Goal: Information Seeking & Learning: Learn about a topic

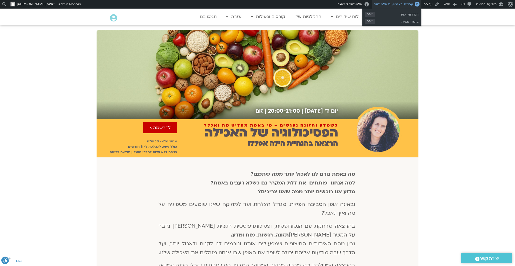
click at [399, 3] on span "עריכה באמצעות אלמנטור" at bounding box center [393, 4] width 39 height 4
click at [318, 128] on h2 "הפסיכולוגיה של האכילה" at bounding box center [270, 132] width 133 height 14
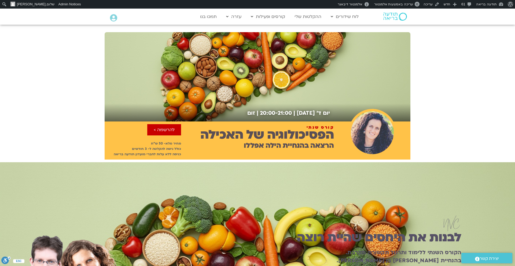
click at [336, 75] on div "יום ד׳ [DATE] | 20:00-21:00 | זום" at bounding box center [258, 76] width 306 height 89
click at [323, 79] on div "יום ד׳ [DATE] | 20:00-21:00 | זום" at bounding box center [258, 76] width 306 height 89
click at [270, 75] on div "יום ד׳ 3.9.25 | 20:00-21:00 | זום" at bounding box center [258, 76] width 306 height 89
